Goal: Find specific page/section

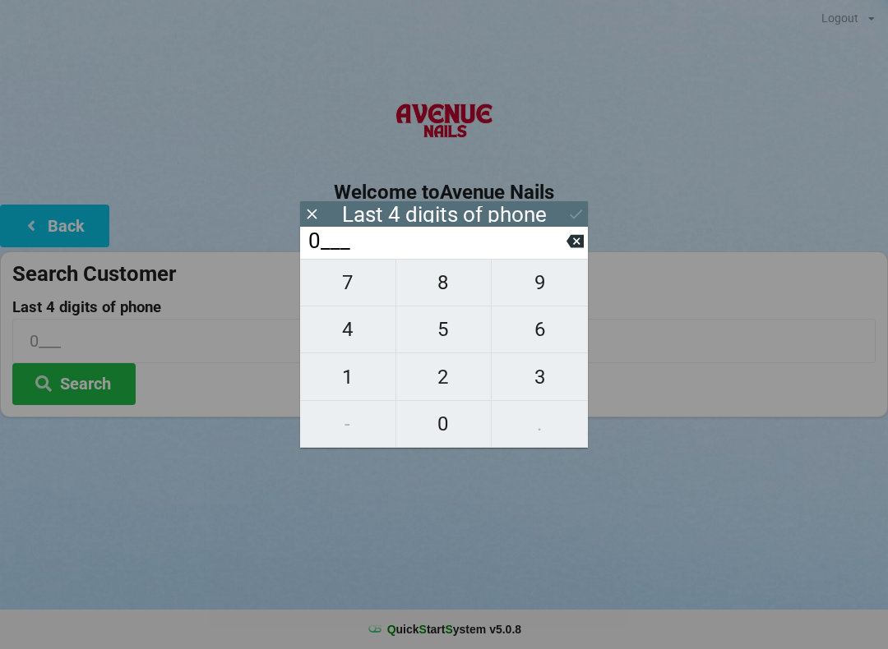
click at [347, 375] on span "1" at bounding box center [347, 377] width 95 height 35
type input "01__"
click at [347, 291] on span "7" at bounding box center [347, 283] width 95 height 35
type input "017_"
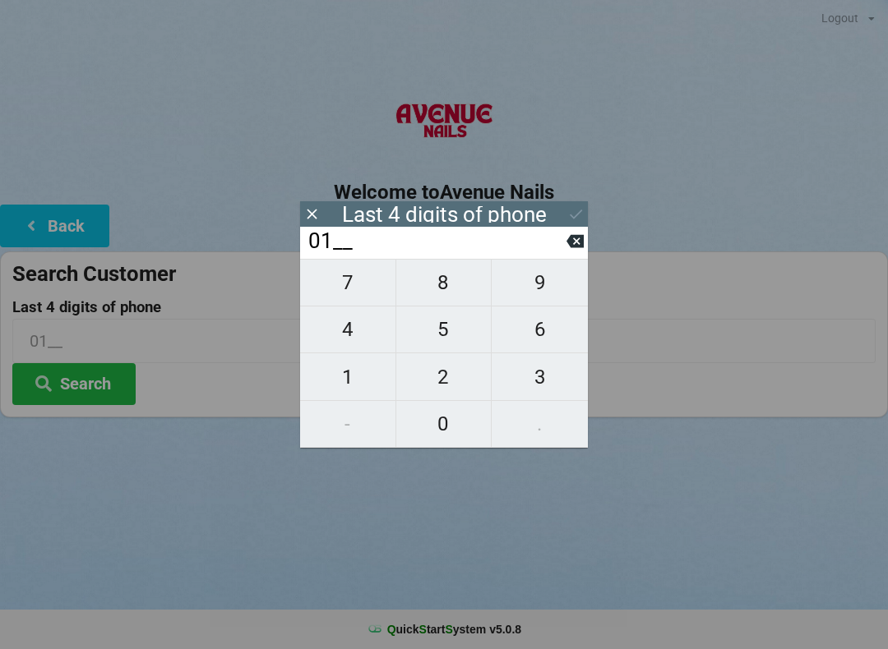
type input "017_"
click at [350, 288] on span "7" at bounding box center [347, 283] width 95 height 35
type input "0177"
click at [579, 215] on icon at bounding box center [575, 214] width 17 height 17
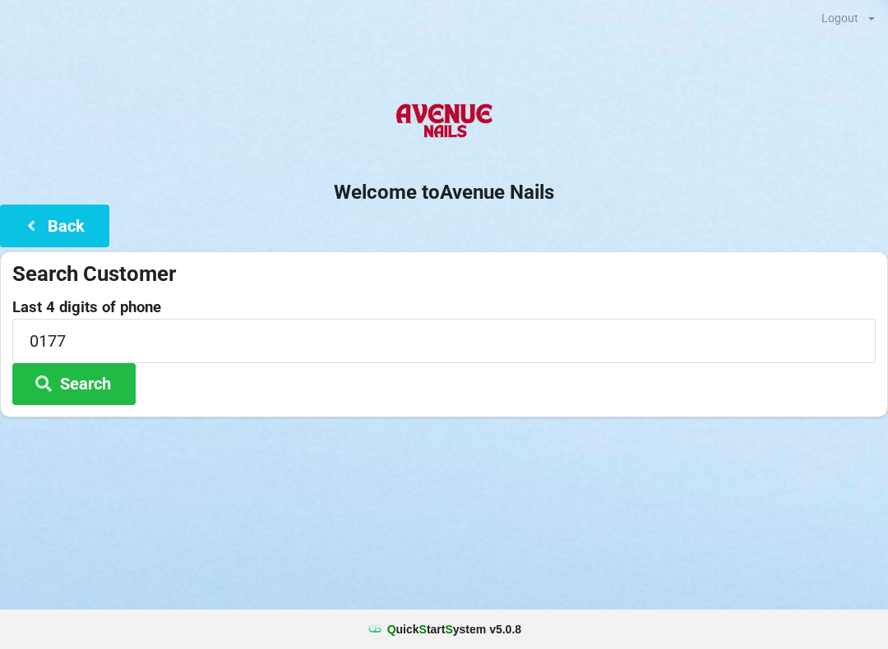
click at [67, 381] on button "Search" at bounding box center [73, 384] width 123 height 42
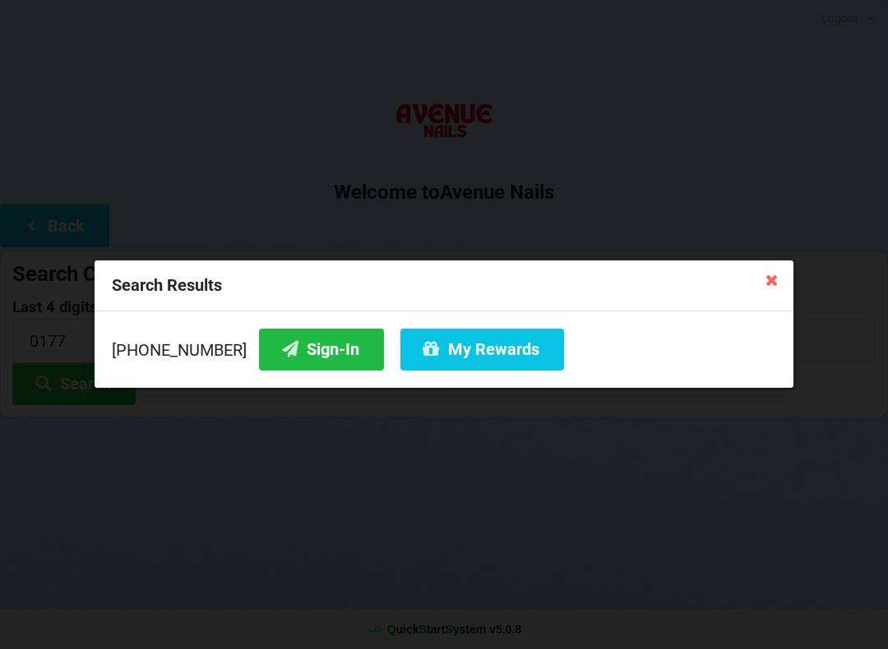
click at [294, 351] on button "Sign-In" at bounding box center [321, 350] width 125 height 42
